Goal: Transaction & Acquisition: Purchase product/service

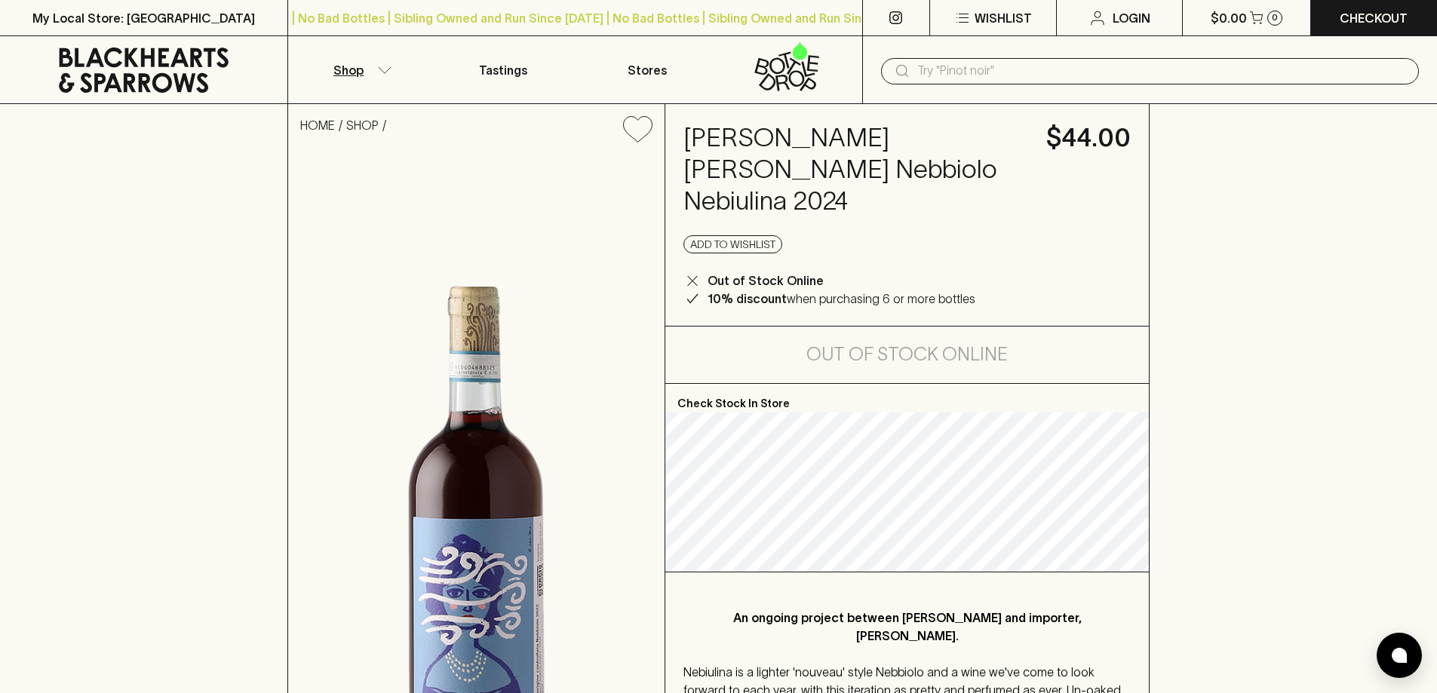
click at [391, 61] on button "Shop" at bounding box center [359, 69] width 143 height 67
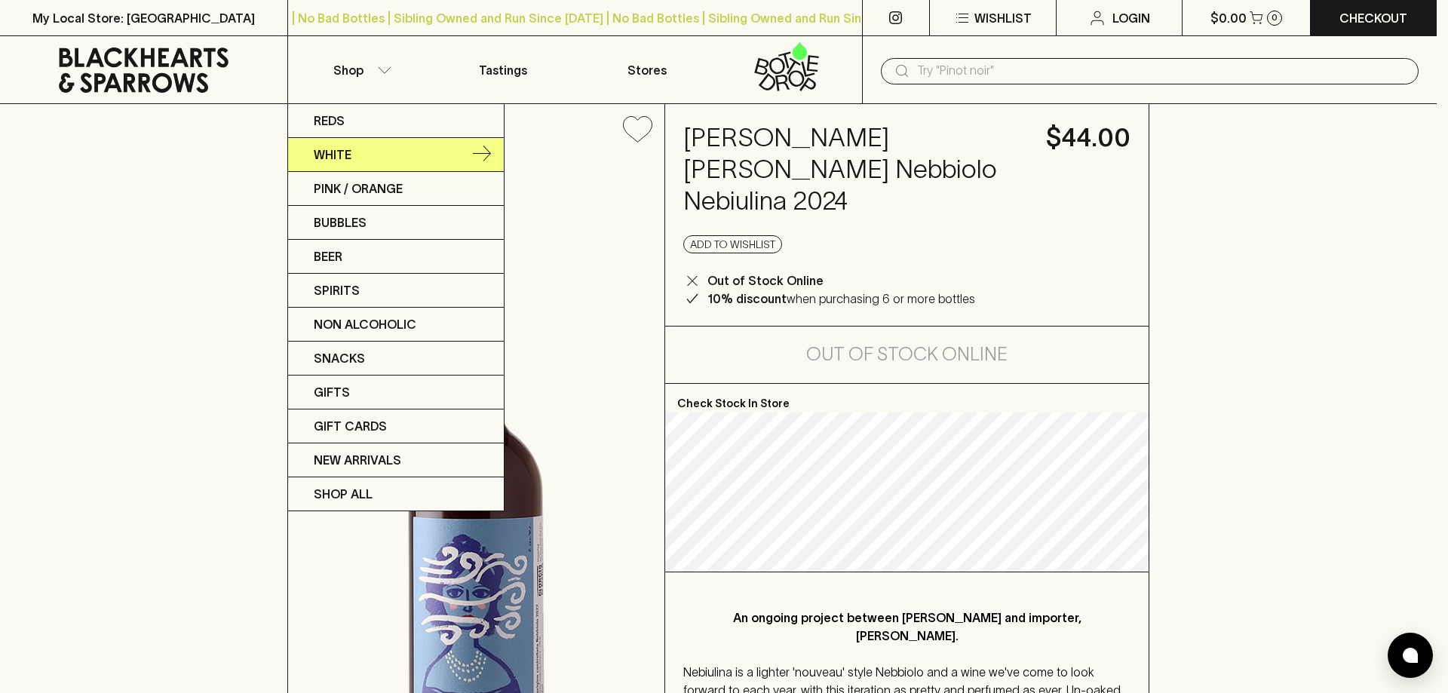
click at [373, 138] on link "White" at bounding box center [396, 155] width 216 height 34
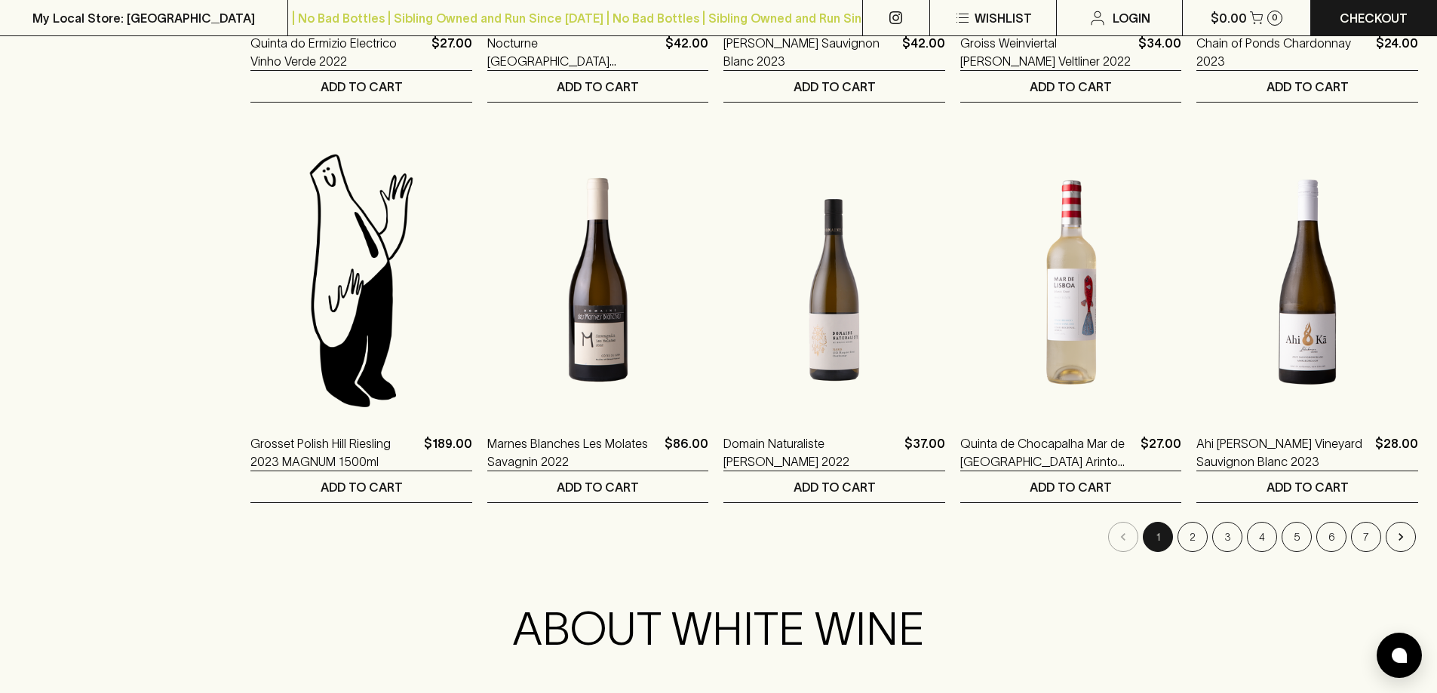
scroll to position [1433, 0]
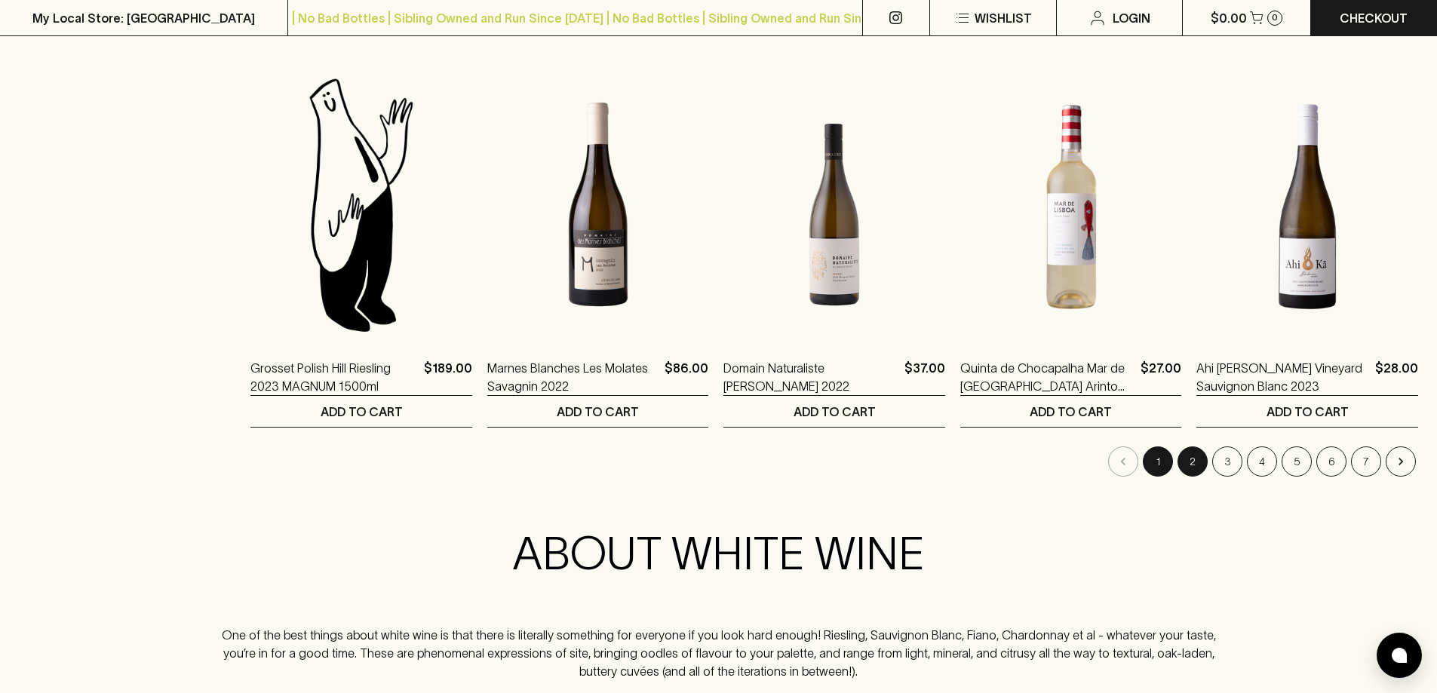
click at [1205, 462] on button "2" at bounding box center [1192, 462] width 30 height 30
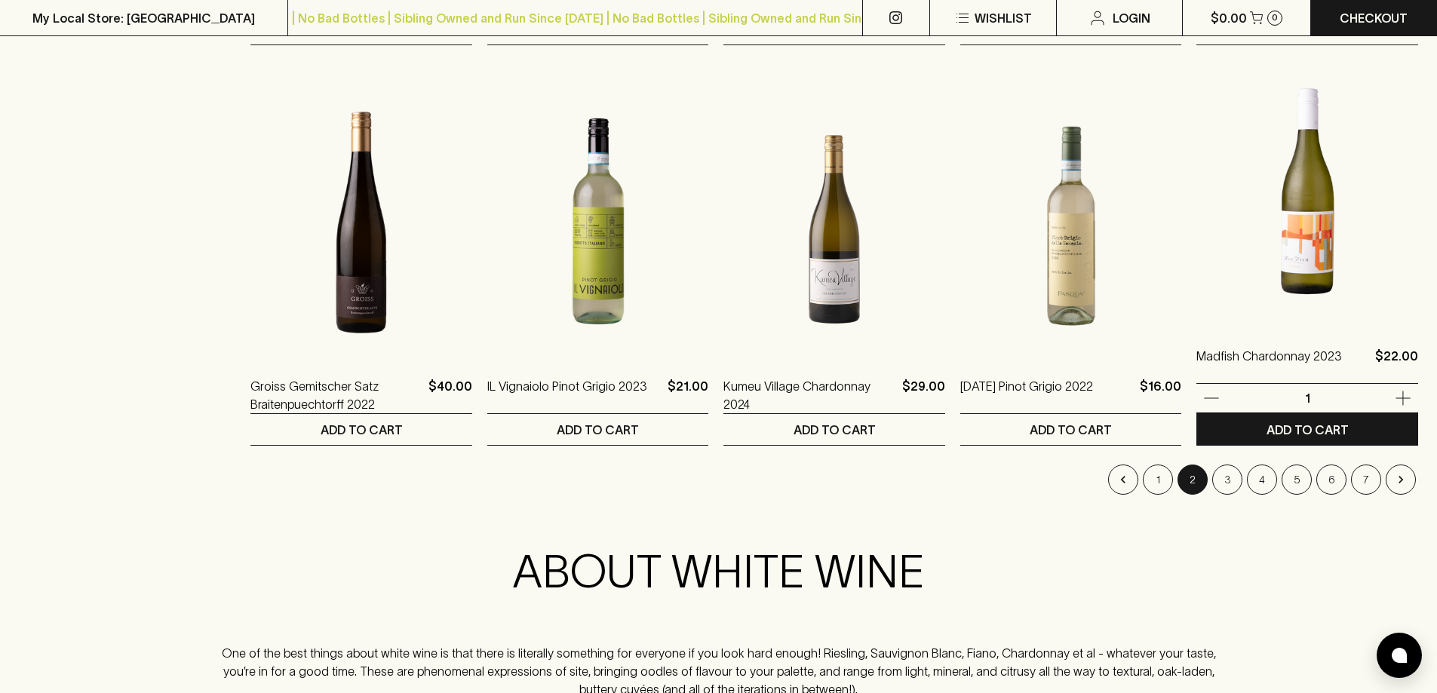
scroll to position [1433, 0]
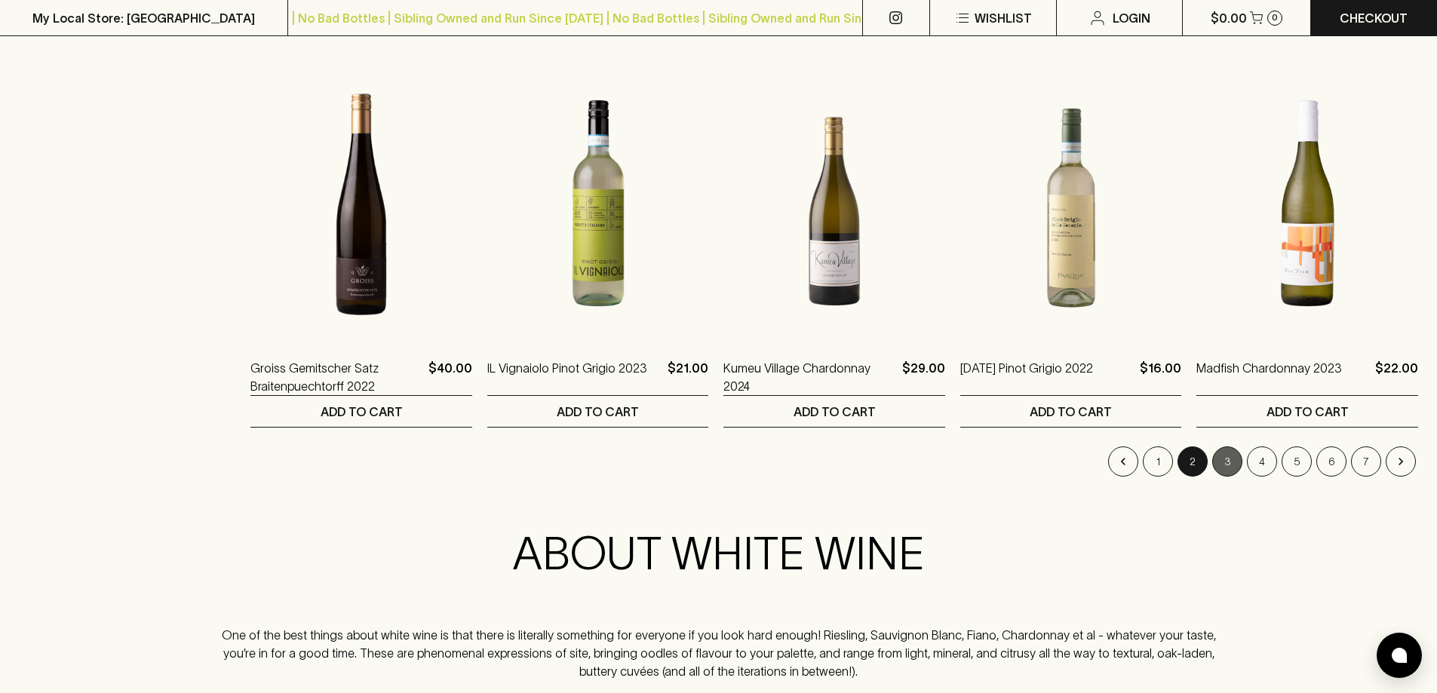
click at [1223, 457] on button "3" at bounding box center [1227, 462] width 30 height 30
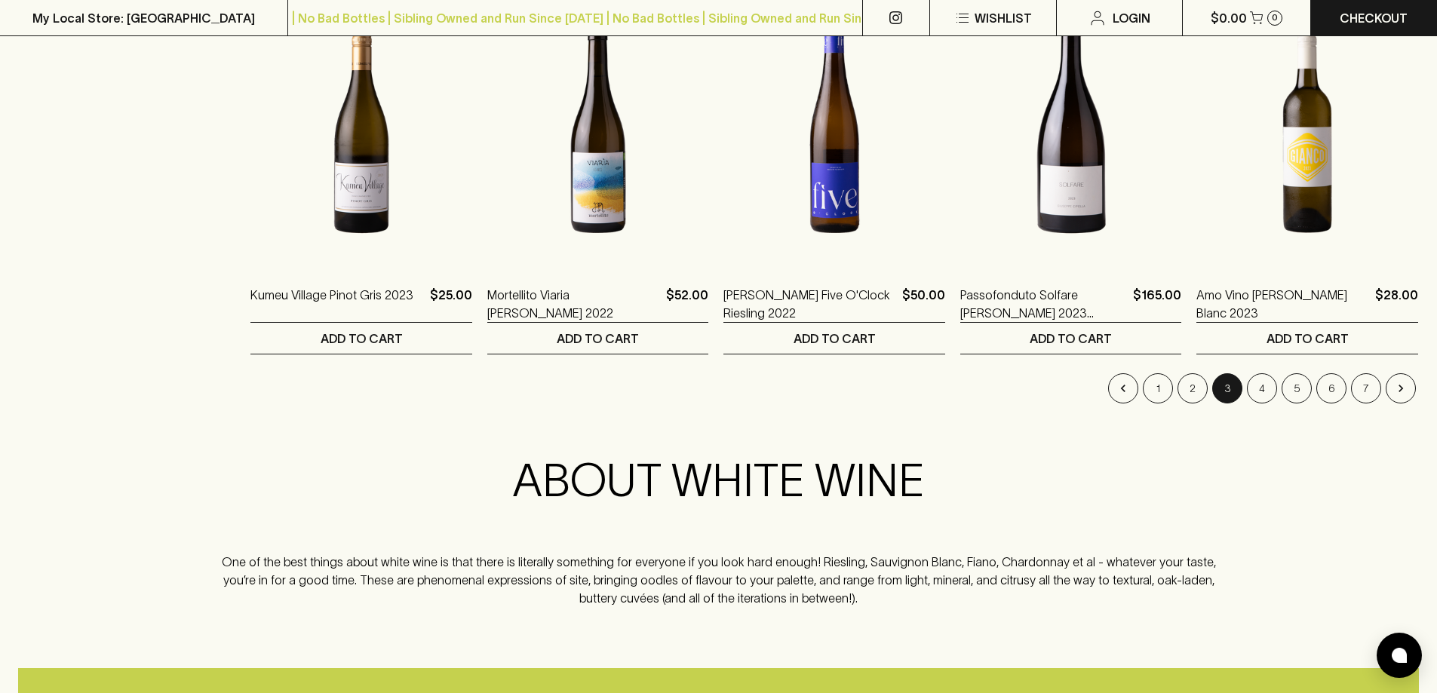
scroll to position [1509, 0]
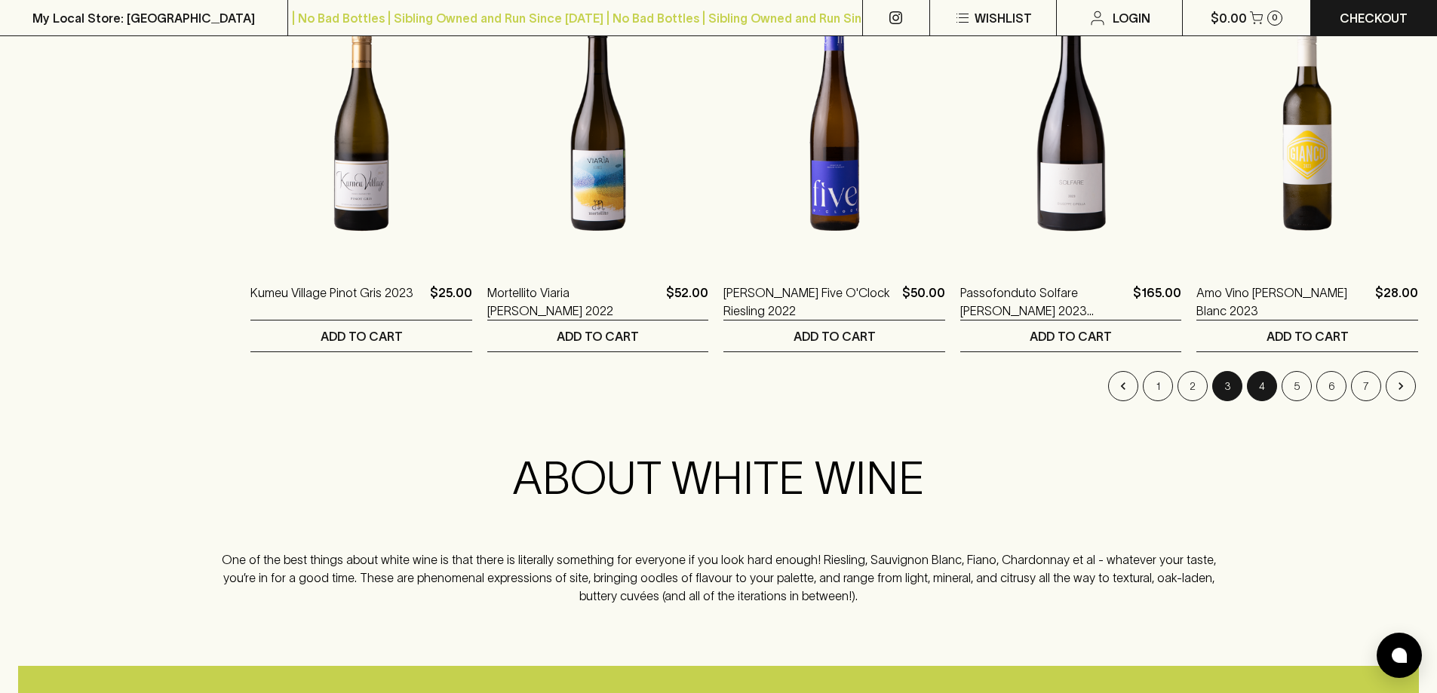
click at [1264, 382] on button "4" at bounding box center [1262, 386] width 30 height 30
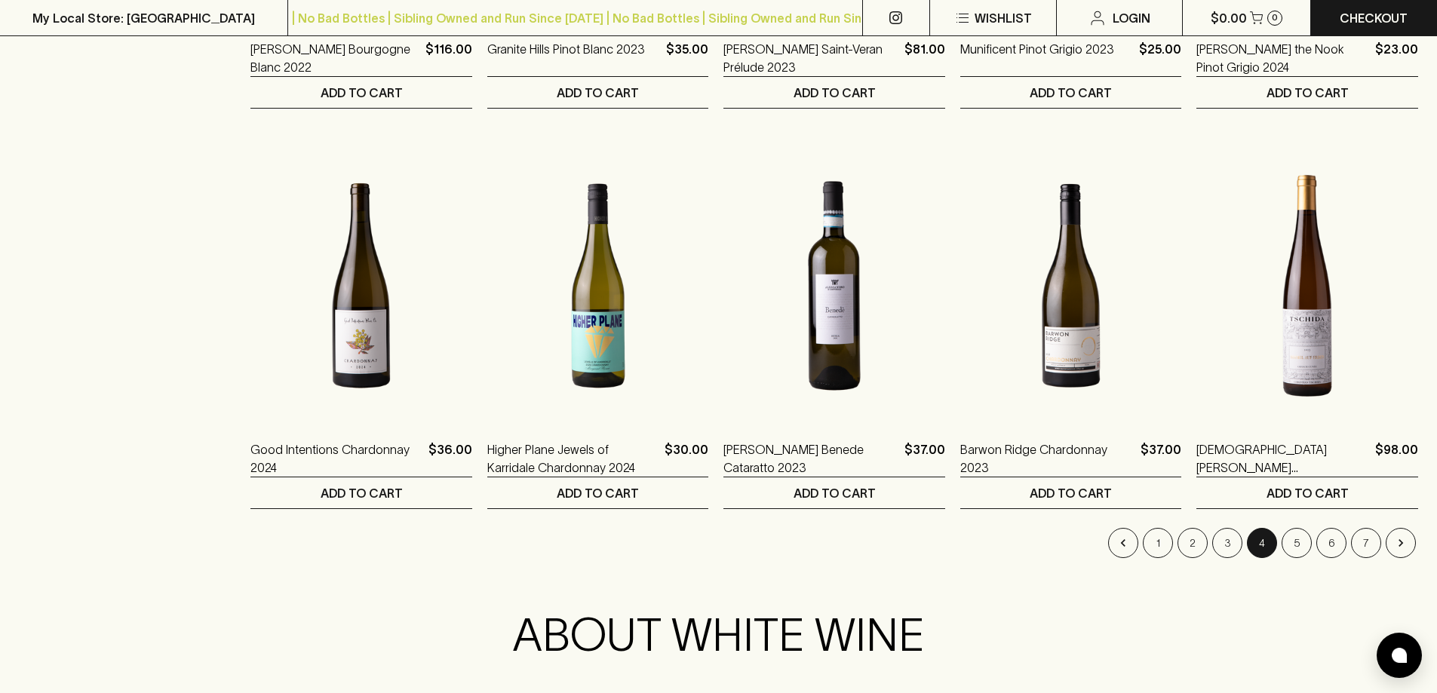
scroll to position [1358, 0]
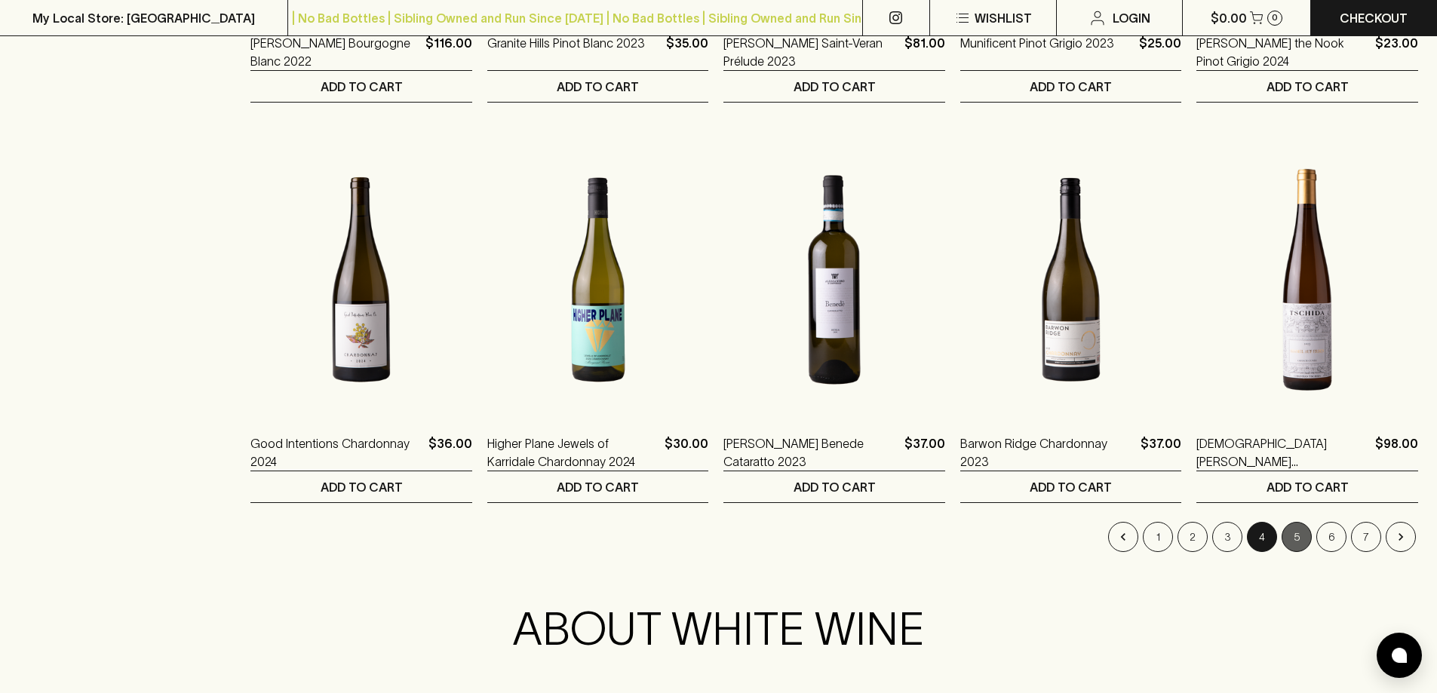
click at [1300, 532] on button "5" at bounding box center [1296, 537] width 30 height 30
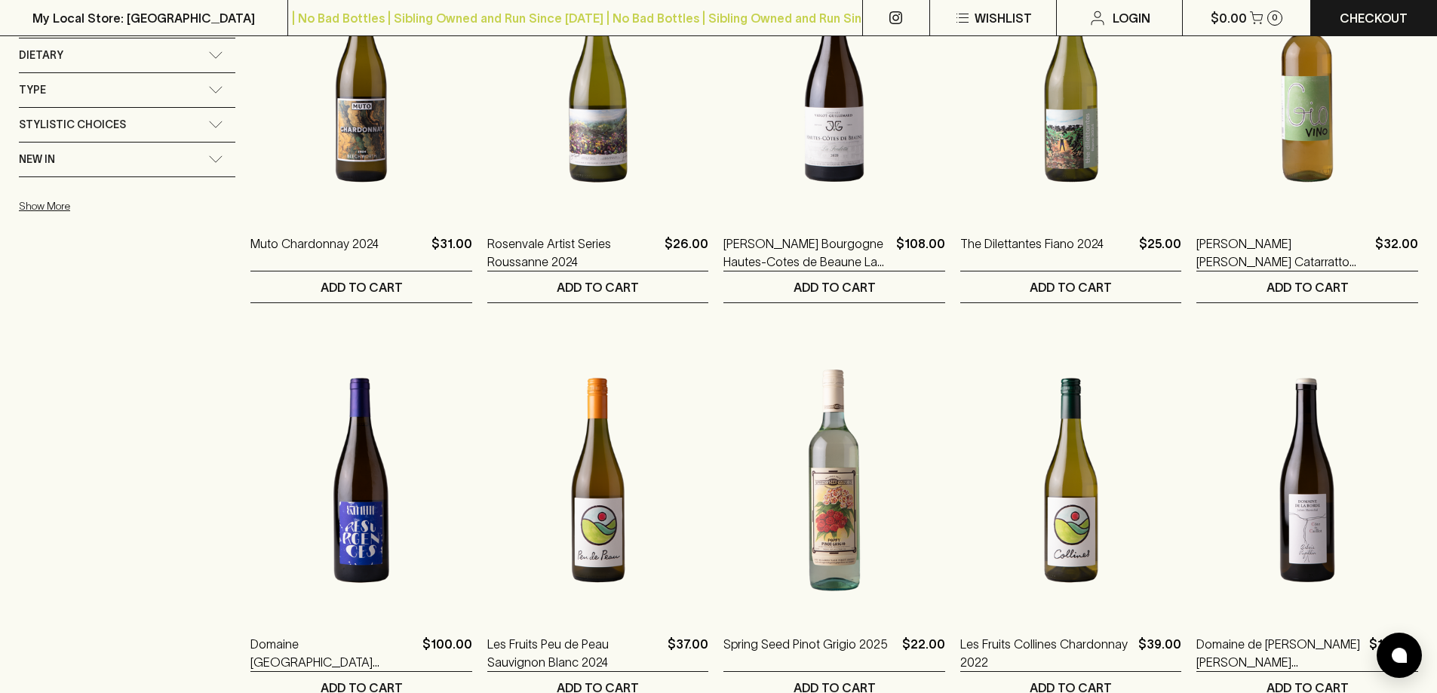
scroll to position [1282, 0]
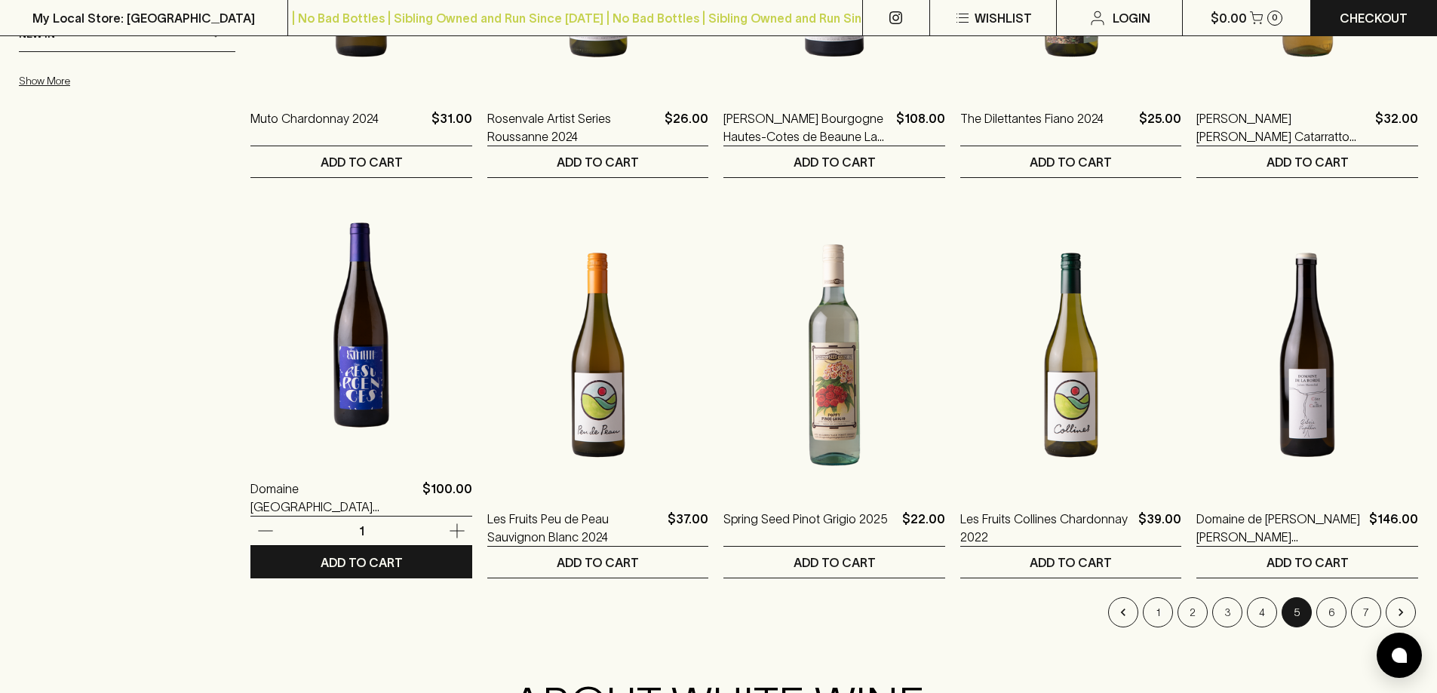
click at [269, 419] on img at bounding box center [361, 325] width 222 height 264
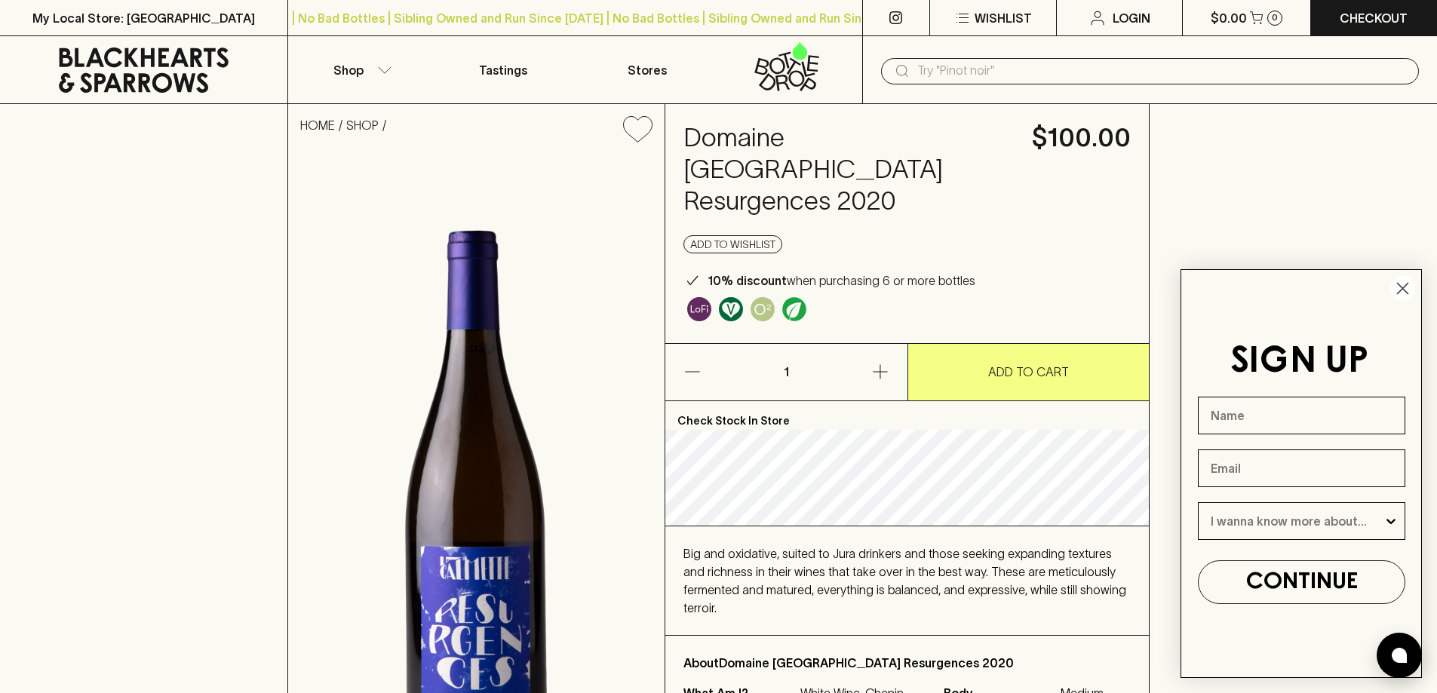
drag, startPoint x: 1403, startPoint y: 291, endPoint x: 1361, endPoint y: 265, distance: 48.8
click at [1403, 290] on circle "Close dialog" at bounding box center [1402, 288] width 25 height 25
